Goal: Register for event/course

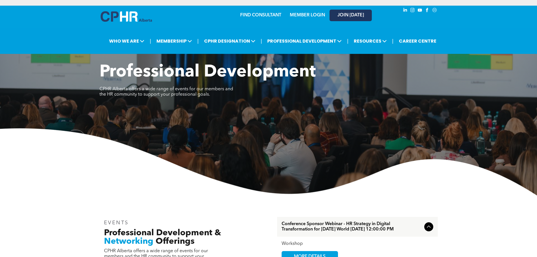
click at [352, 16] on span "JOIN [DATE]" at bounding box center [350, 15] width 27 height 5
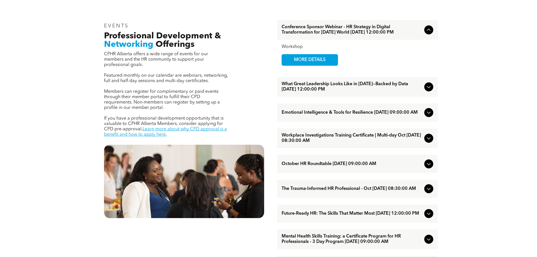
scroll to position [197, 0]
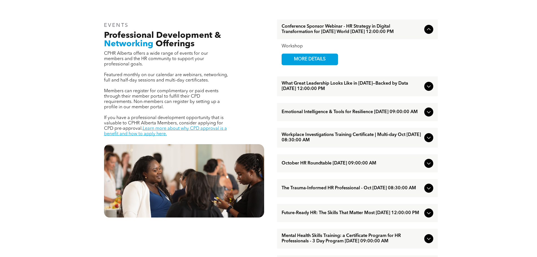
click at [429, 167] on icon at bounding box center [428, 163] width 7 height 7
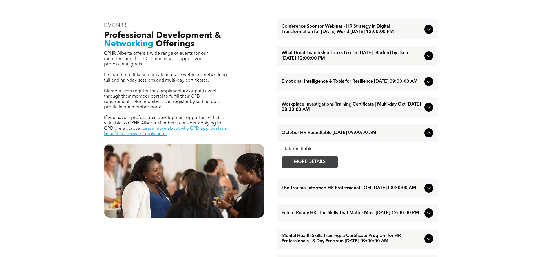
click at [322, 167] on span "MORE DETAILS" at bounding box center [310, 161] width 45 height 11
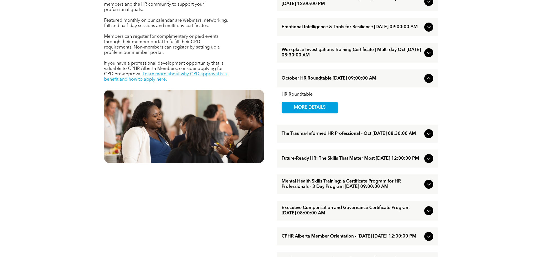
scroll to position [254, 0]
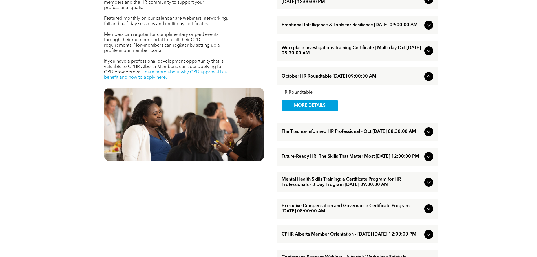
click at [425, 160] on icon at bounding box center [428, 156] width 7 height 7
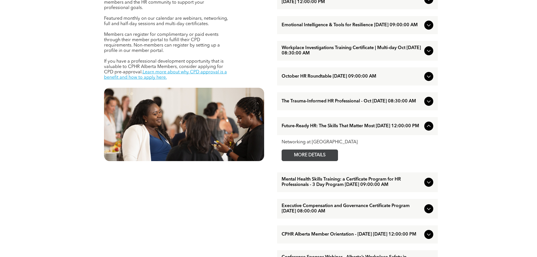
click at [310, 161] on span "MORE DETAILS" at bounding box center [310, 155] width 45 height 11
click at [60, 186] on div "EVENTS Professional Development & Networking Offerings CPHR Alberta offers a wi…" at bounding box center [268, 209] width 537 height 534
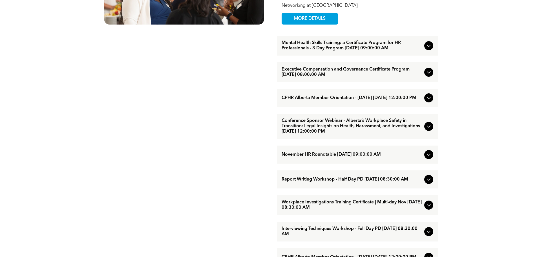
scroll to position [395, 0]
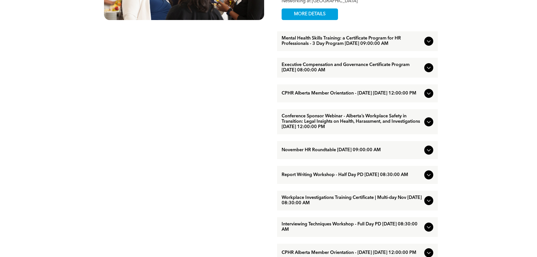
click at [474, 211] on div "EVENTS Professional Development & Networking Offerings CPHR Alberta offers a wi…" at bounding box center [268, 68] width 537 height 534
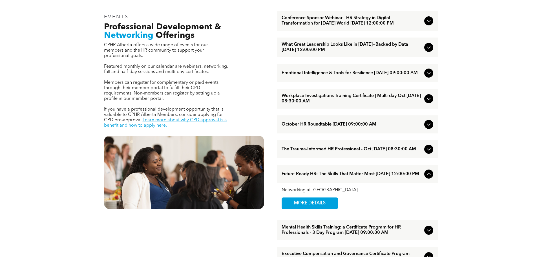
scroll to position [197, 0]
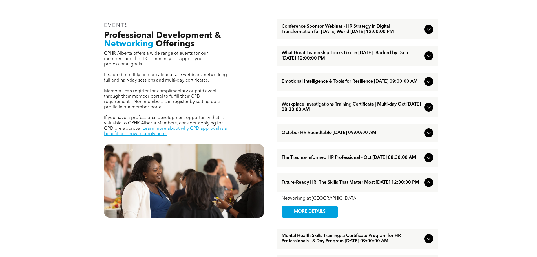
click at [430, 83] on icon at bounding box center [429, 82] width 4 height 2
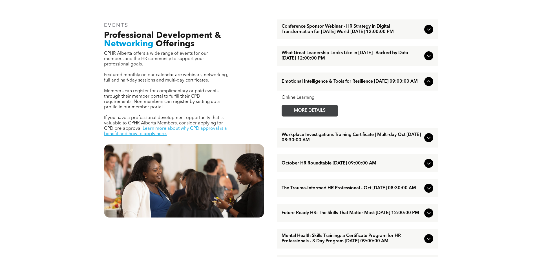
click at [316, 116] on span "MORE DETAILS" at bounding box center [310, 110] width 45 height 11
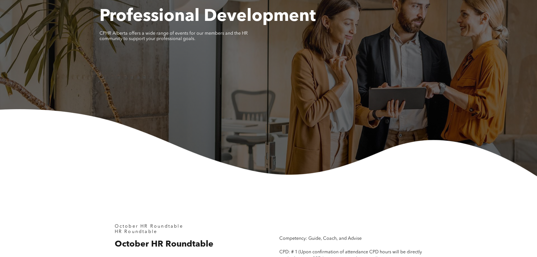
scroll to position [141, 0]
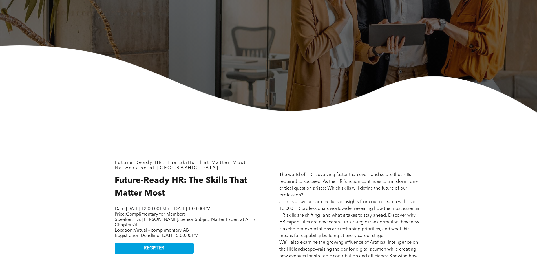
scroll to position [85, 0]
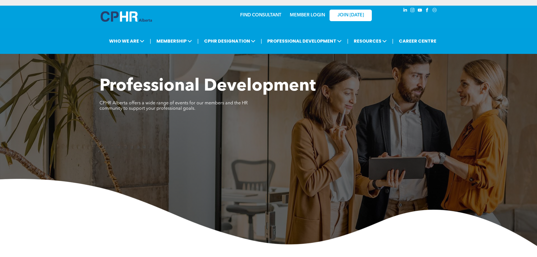
click at [54, 216] on img at bounding box center [268, 212] width 537 height 67
click at [41, 216] on img at bounding box center [268, 212] width 537 height 67
